Goal: Navigation & Orientation: Find specific page/section

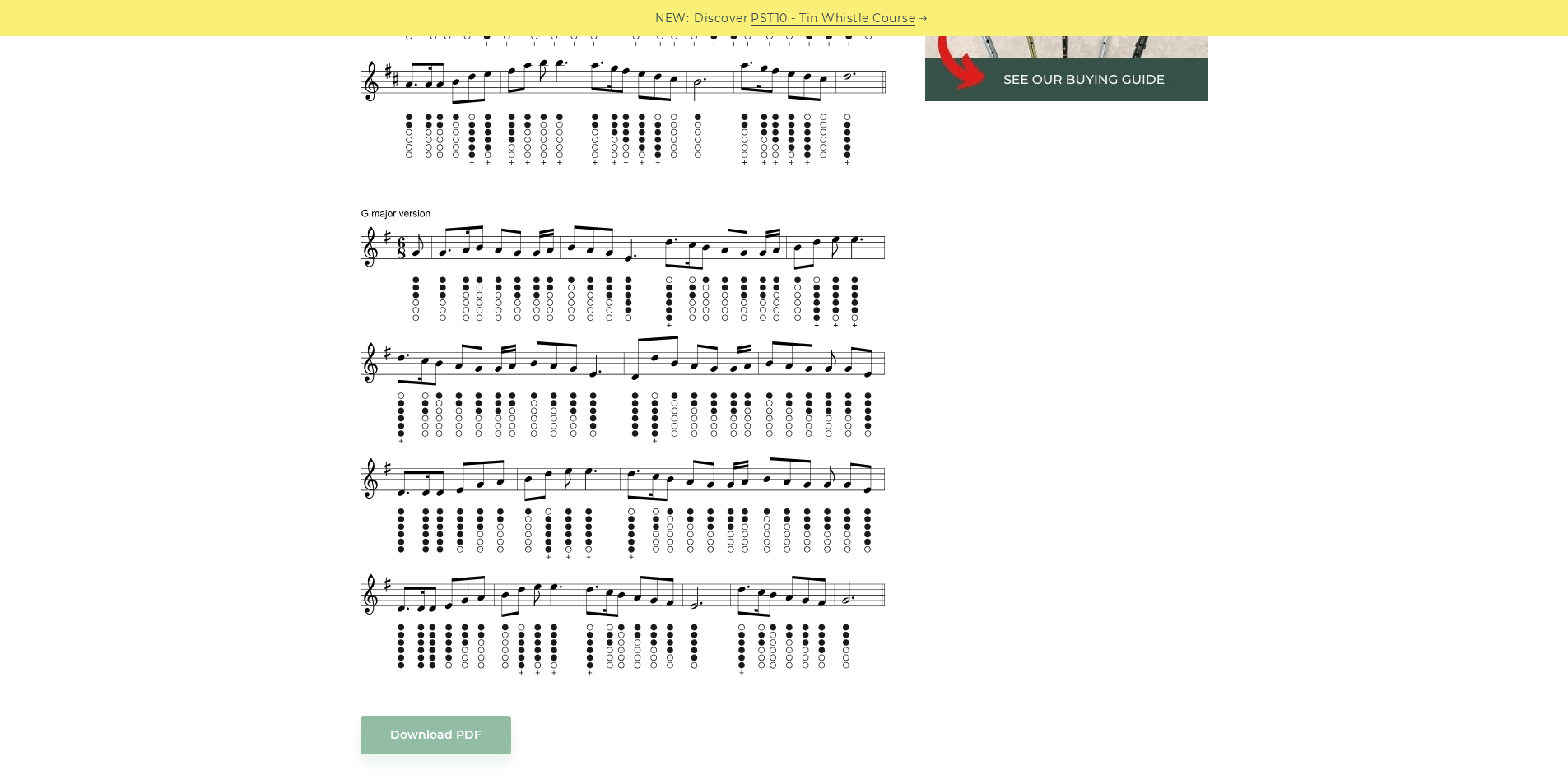
scroll to position [977, 0]
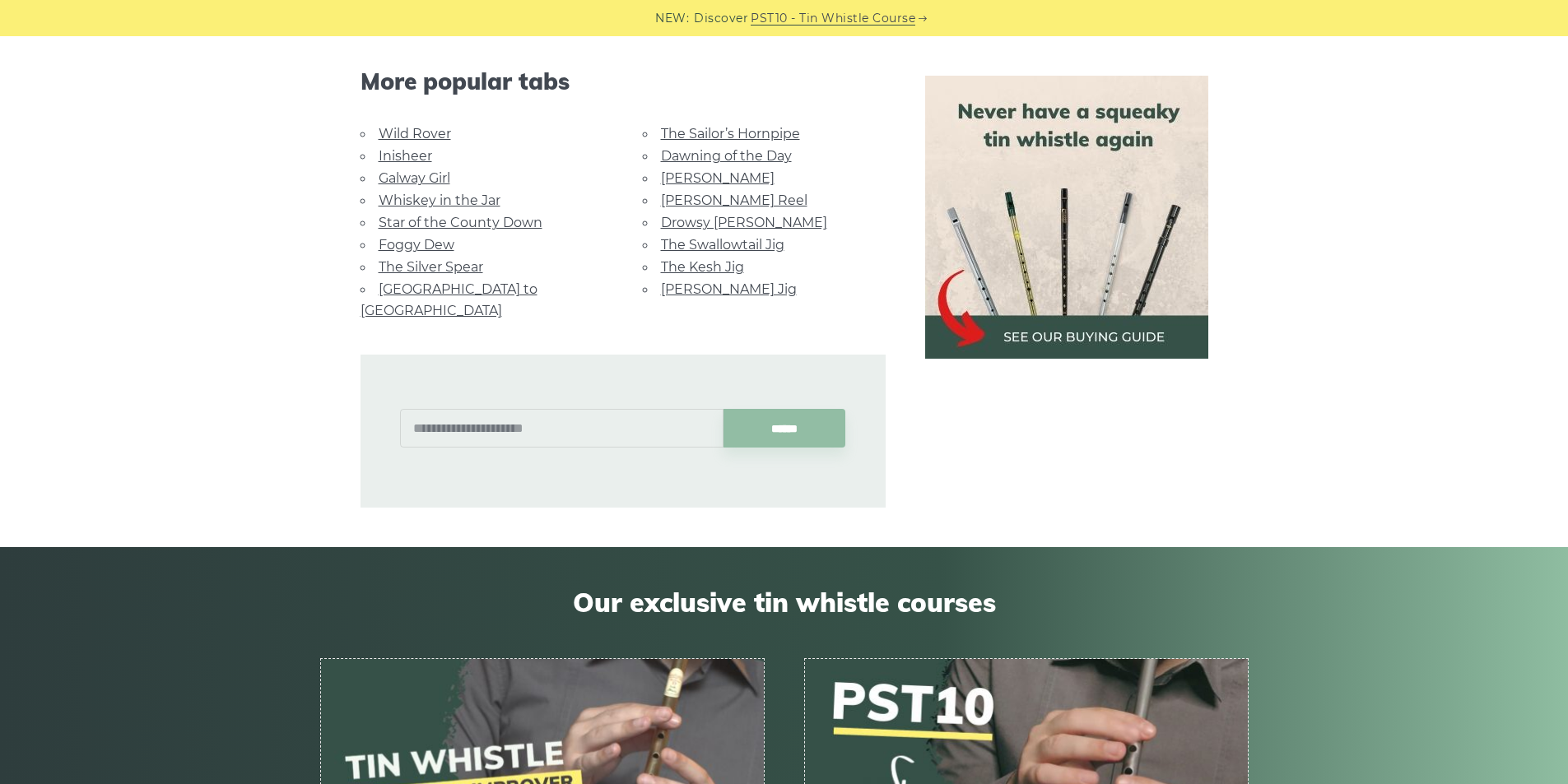
scroll to position [2294, 0]
